Goal: Communication & Community: Answer question/provide support

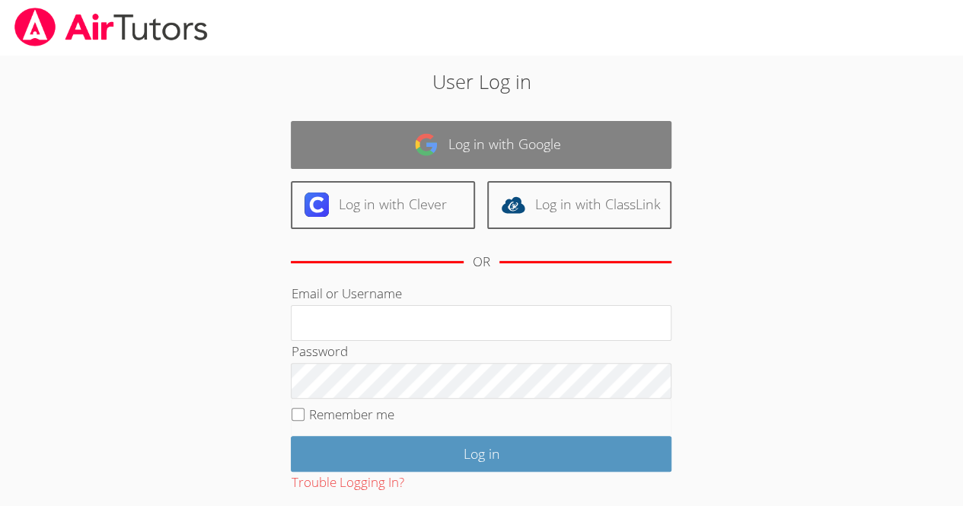
click at [615, 135] on link "Log in with Google" at bounding box center [481, 145] width 381 height 48
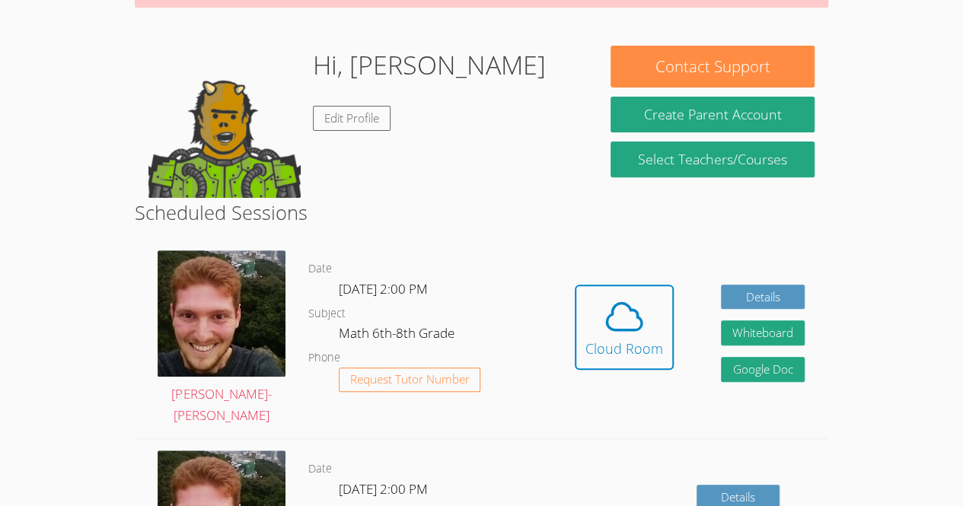
scroll to position [209, 0]
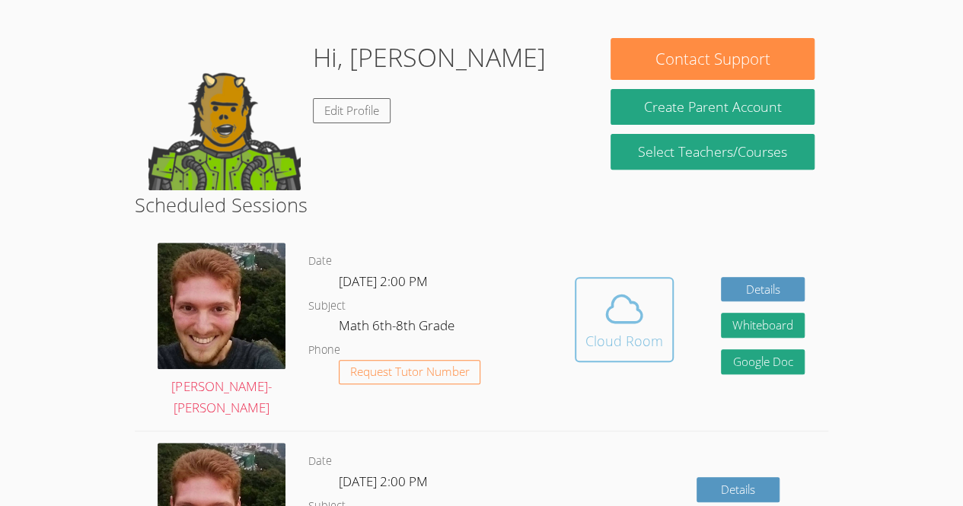
click at [641, 335] on div "Cloud Room" at bounding box center [624, 340] width 78 height 21
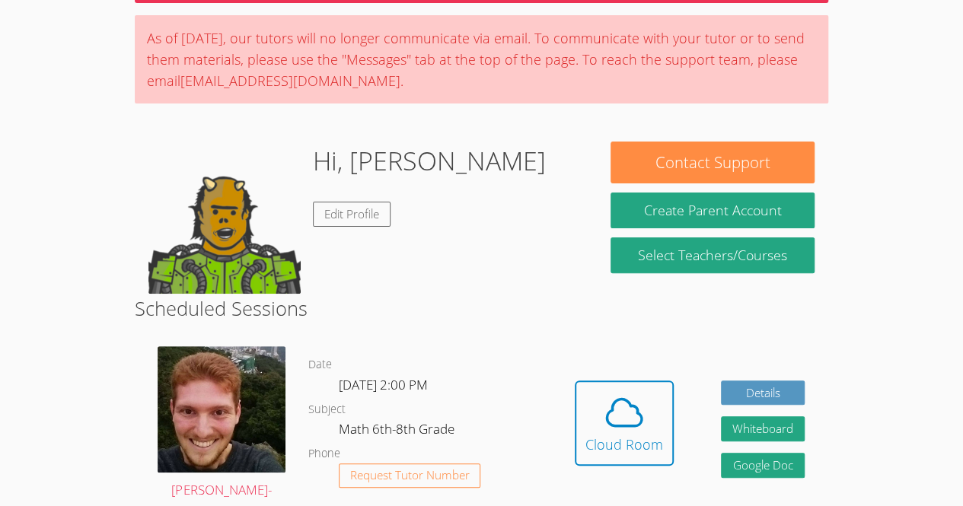
scroll to position [177, 0]
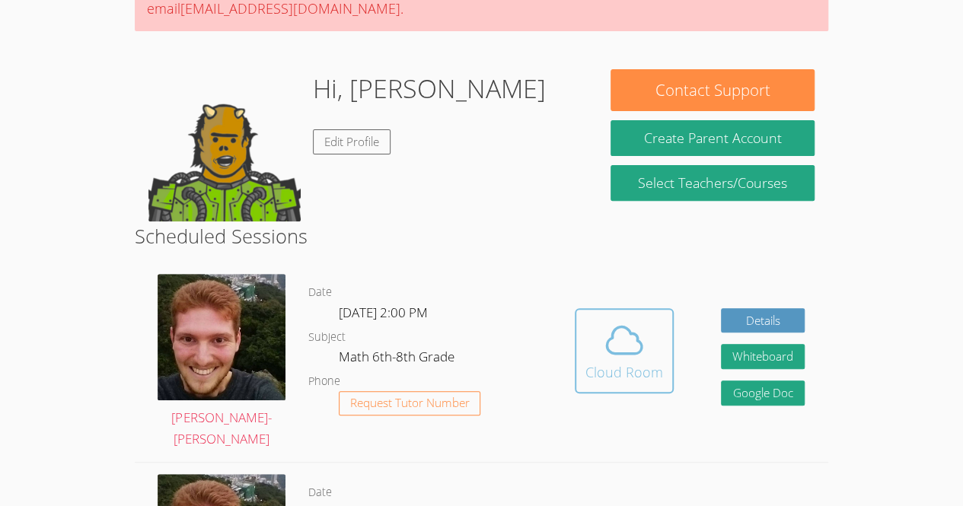
click at [649, 343] on span at bounding box center [624, 340] width 78 height 43
click at [610, 349] on icon at bounding box center [624, 340] width 43 height 43
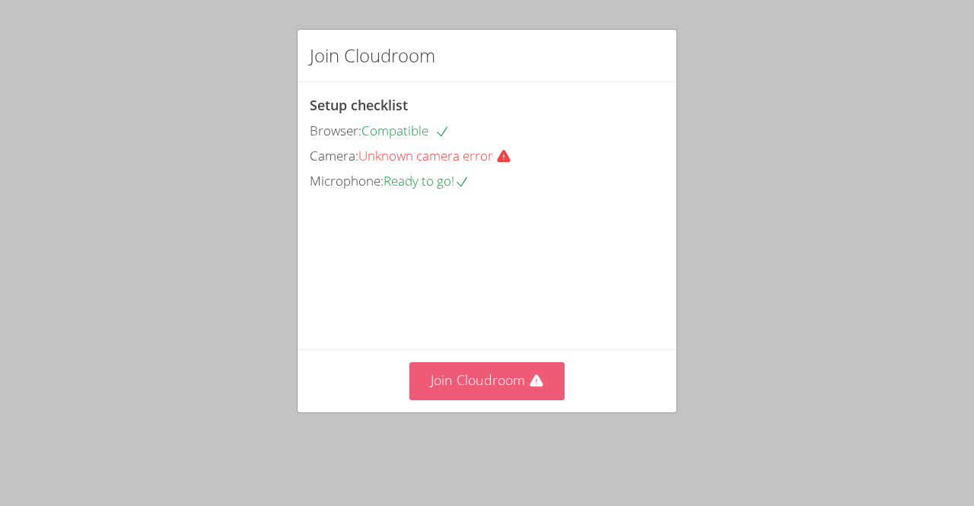
drag, startPoint x: 502, startPoint y: 411, endPoint x: 502, endPoint y: 371, distance: 39.6
click at [502, 371] on button "Join Cloudroom" at bounding box center [488, 380] width 156 height 37
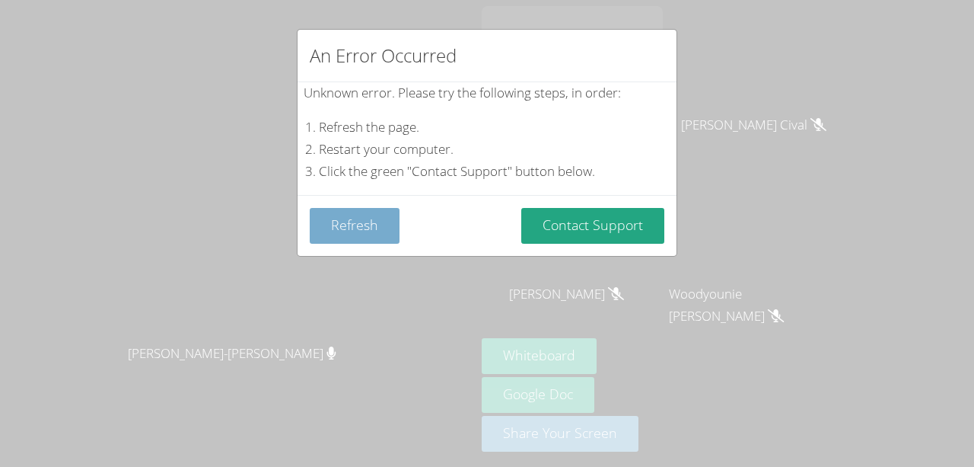
click at [381, 211] on button "Refresh" at bounding box center [355, 226] width 90 height 36
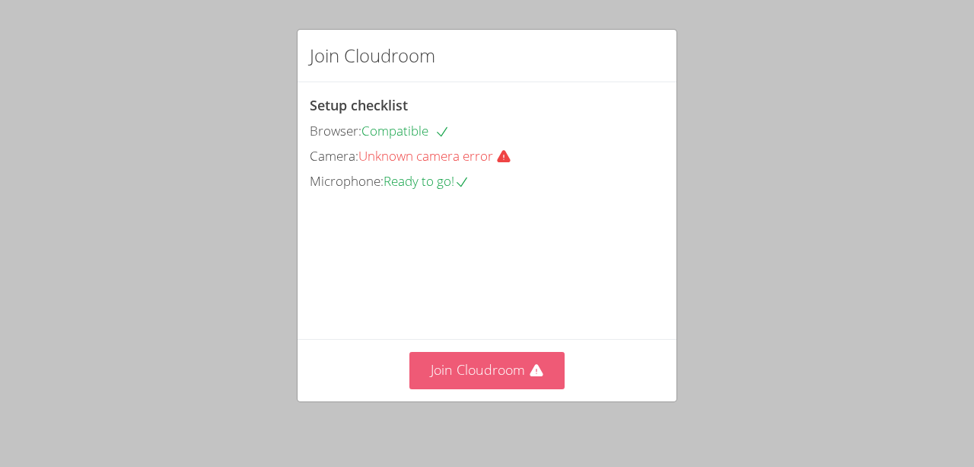
click at [466, 375] on button "Join Cloudroom" at bounding box center [488, 370] width 156 height 37
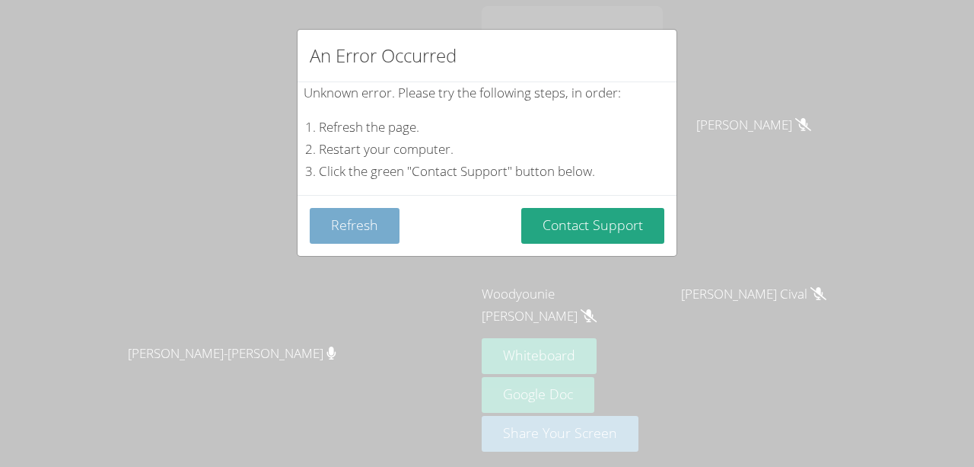
click at [357, 238] on button "Refresh" at bounding box center [355, 226] width 90 height 36
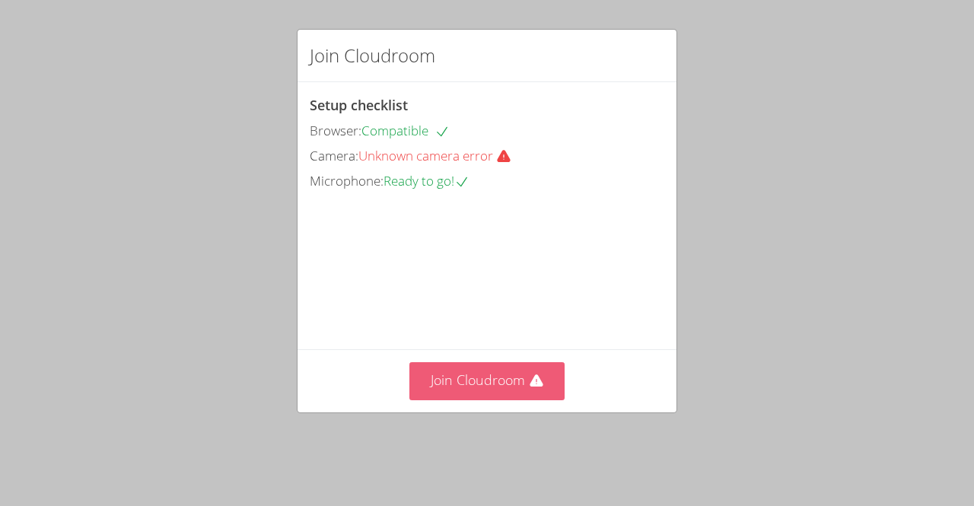
click at [487, 400] on button "Join Cloudroom" at bounding box center [488, 380] width 156 height 37
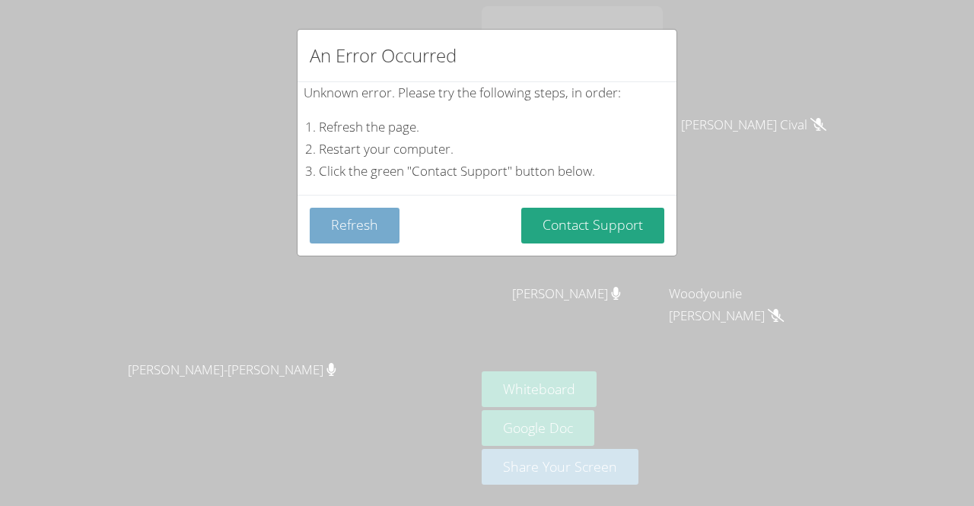
click at [336, 238] on button "Refresh" at bounding box center [355, 226] width 90 height 36
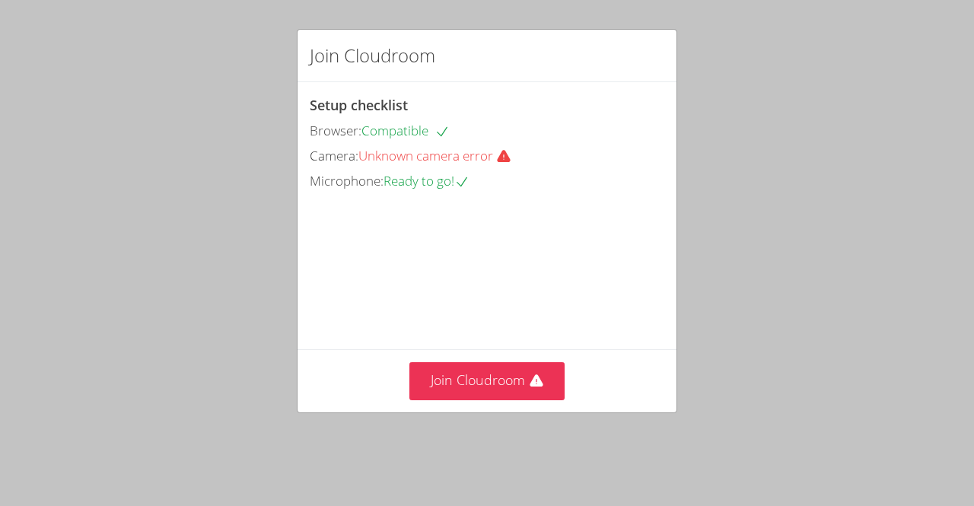
scroll to position [49, 0]
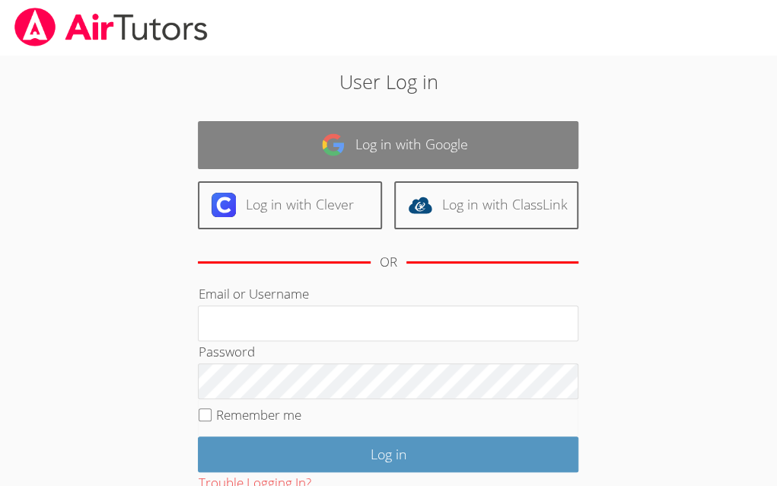
click at [415, 152] on link "Log in with Google" at bounding box center [388, 145] width 381 height 48
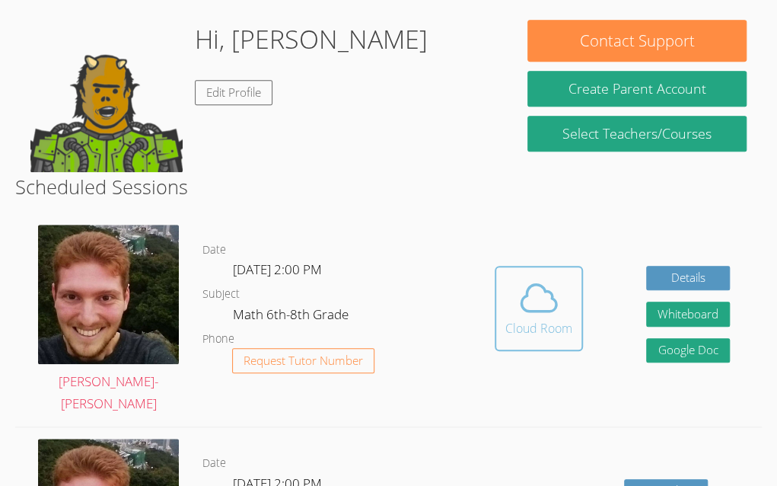
scroll to position [283, 0]
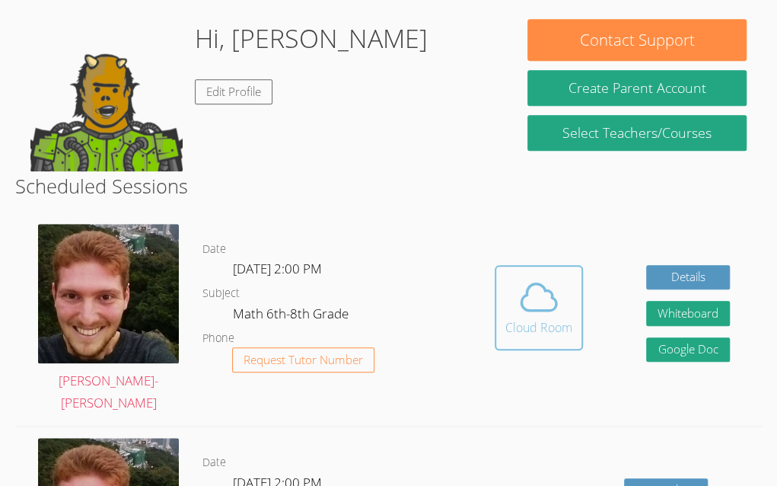
click at [521, 318] on div "Cloud Room" at bounding box center [538, 327] width 67 height 18
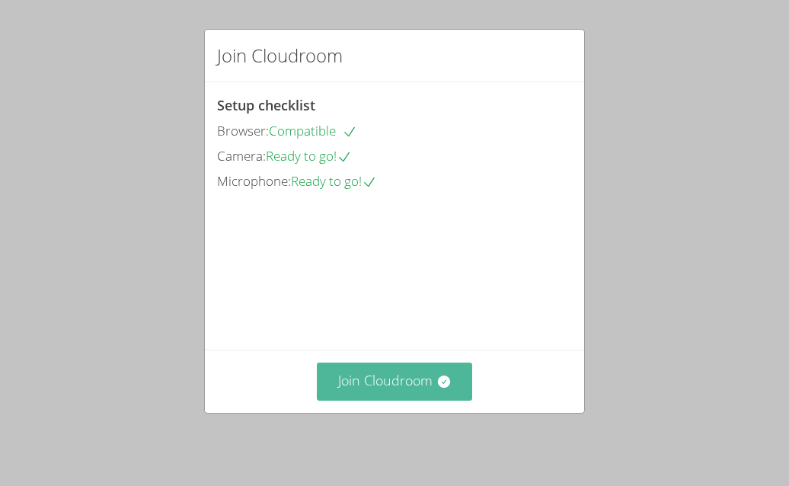
click at [428, 384] on button "Join Cloudroom" at bounding box center [395, 380] width 156 height 37
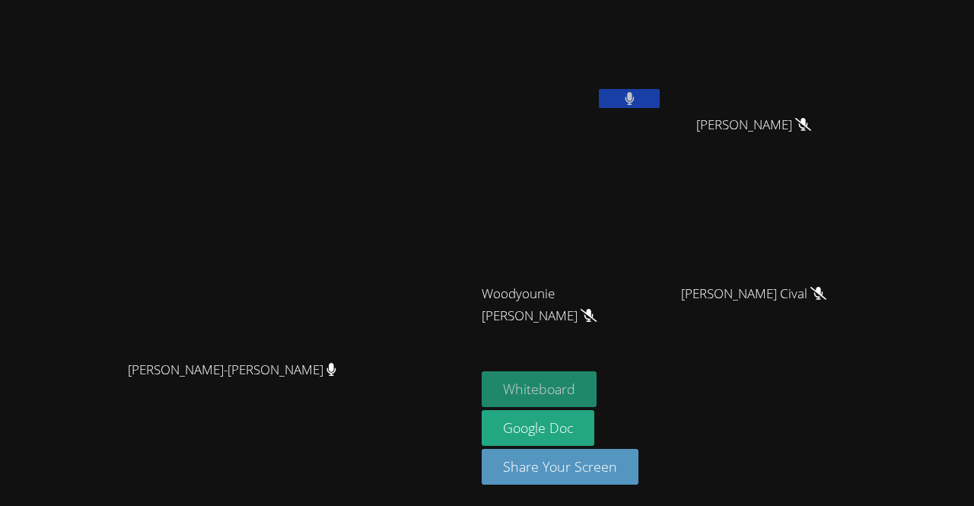
click at [597, 384] on button "Whiteboard" at bounding box center [539, 389] width 115 height 36
click at [660, 94] on button at bounding box center [629, 98] width 61 height 19
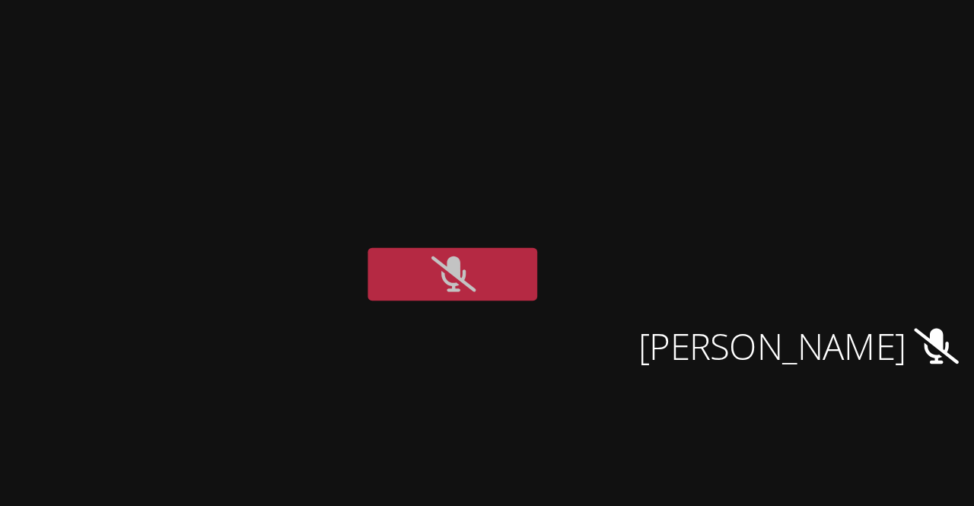
click at [663, 56] on video at bounding box center [572, 57] width 181 height 102
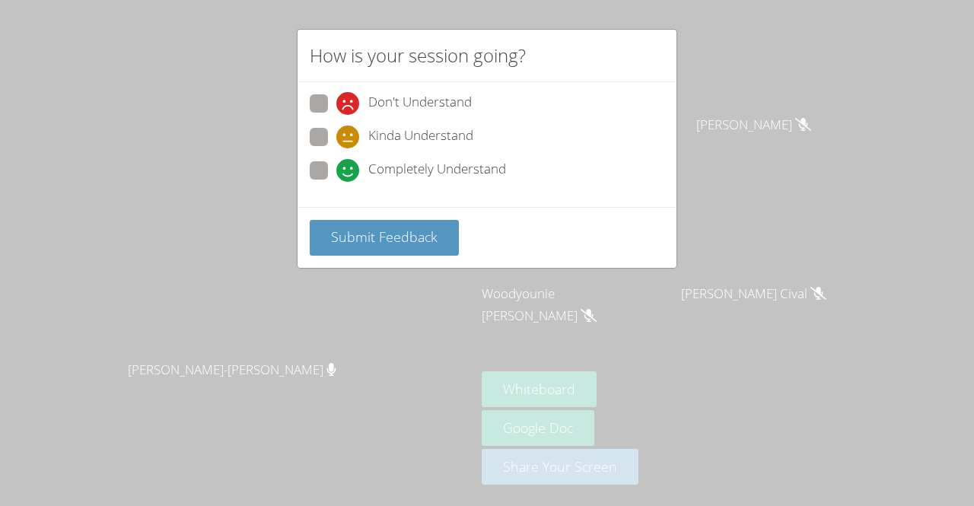
click at [336, 182] on span at bounding box center [336, 182] width 0 height 0
click at [336, 164] on input "Completely Understand" at bounding box center [342, 167] width 13 height 13
radio input "true"
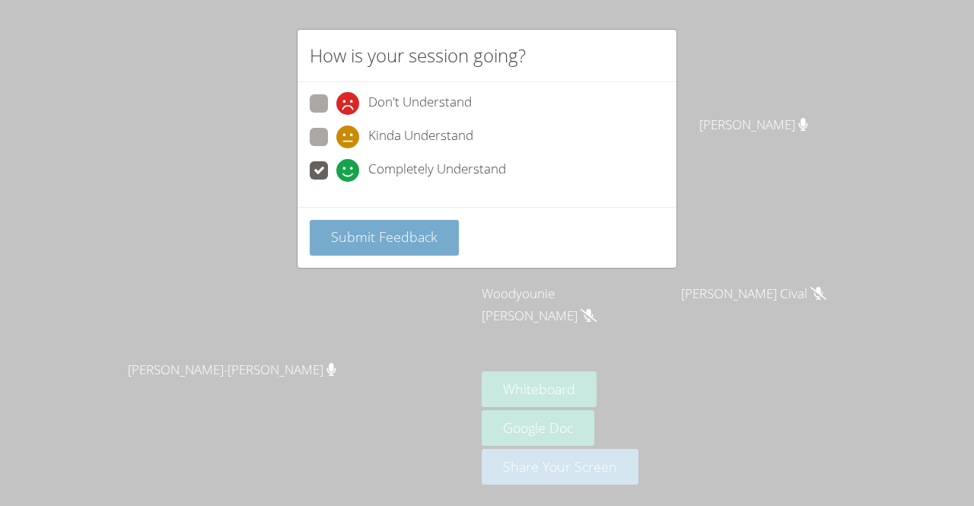
click at [359, 239] on span "Submit Feedback" at bounding box center [384, 237] width 107 height 18
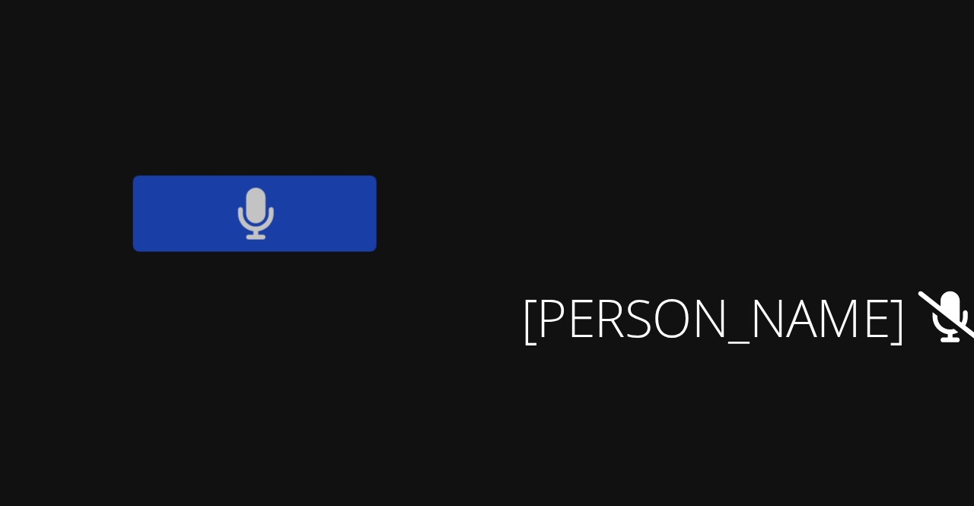
click at [634, 102] on icon at bounding box center [629, 98] width 9 height 13
